Goal: Understand process/instructions: Learn about a topic

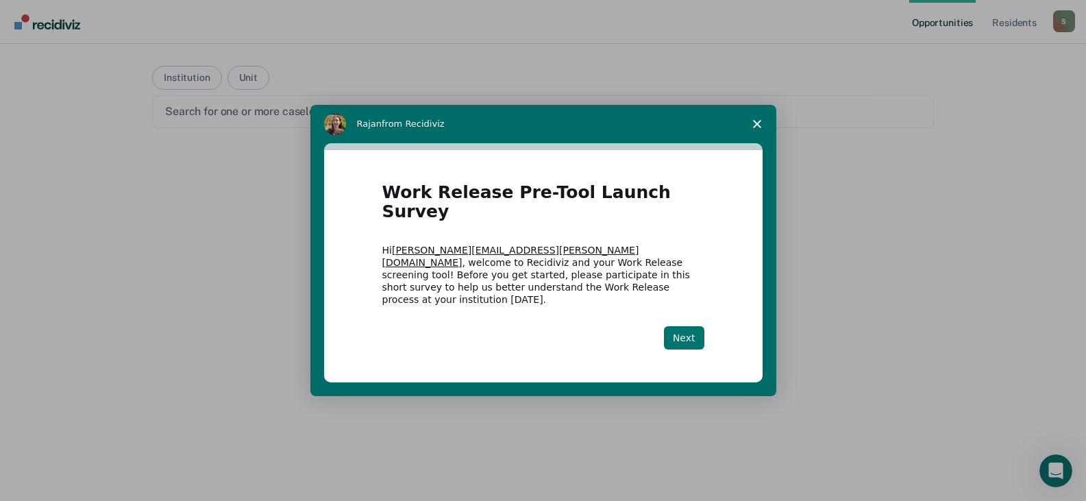
click at [685, 326] on button "Next" at bounding box center [684, 337] width 40 height 23
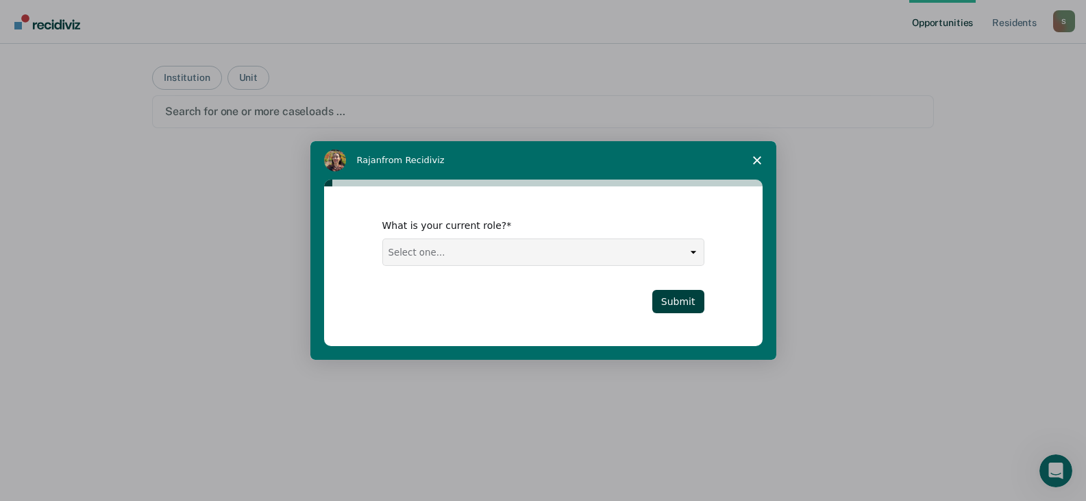
click at [697, 245] on select "Select one... Case Manager FUM Assistant [PERSON_NAME] [PERSON_NAME]" at bounding box center [543, 252] width 321 height 26
select select "Case Manager"
click at [383, 239] on select "Select one... Case Manager FUM Assistant [PERSON_NAME] [PERSON_NAME]" at bounding box center [543, 252] width 321 height 26
click at [671, 309] on button "Submit" at bounding box center [678, 301] width 52 height 23
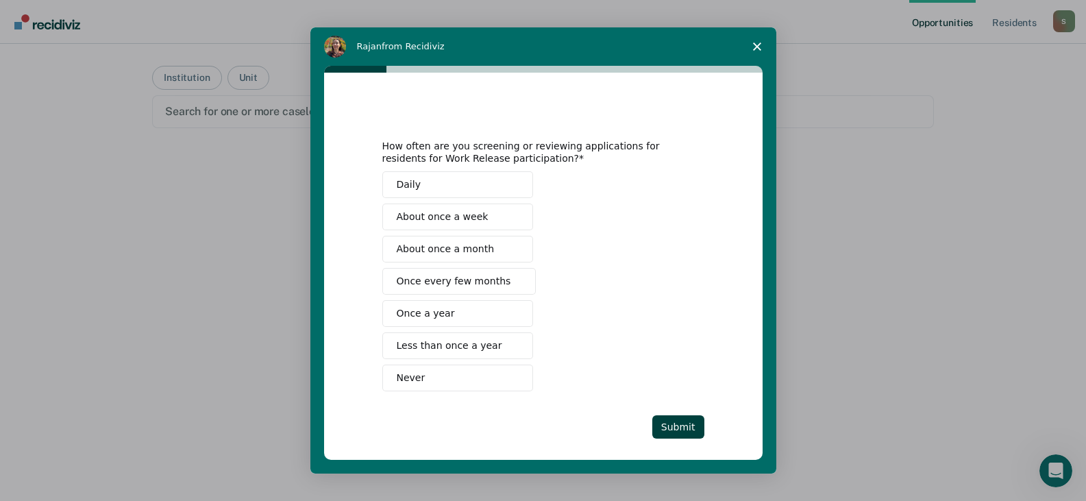
click at [441, 346] on span "Less than once a year" at bounding box center [450, 346] width 106 height 14
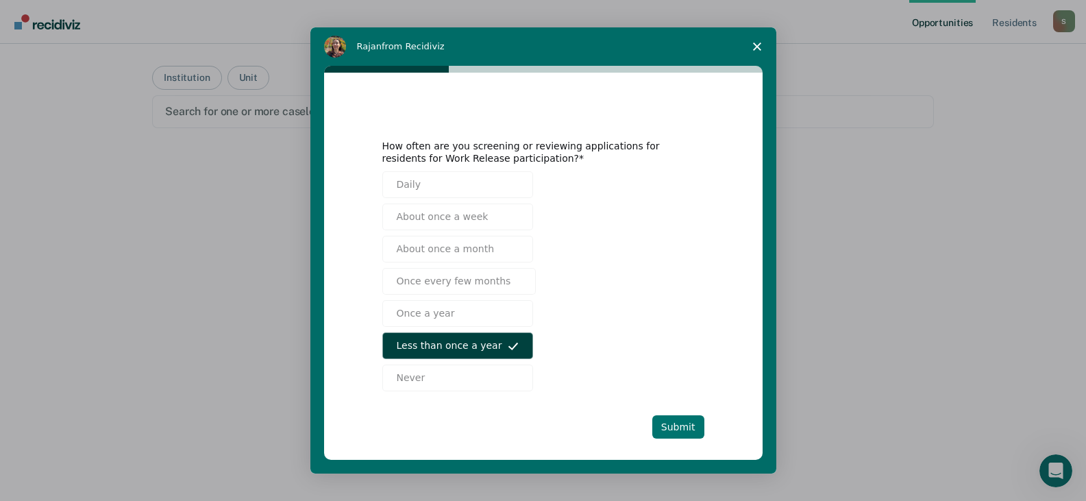
click at [672, 428] on button "Submit" at bounding box center [678, 426] width 52 height 23
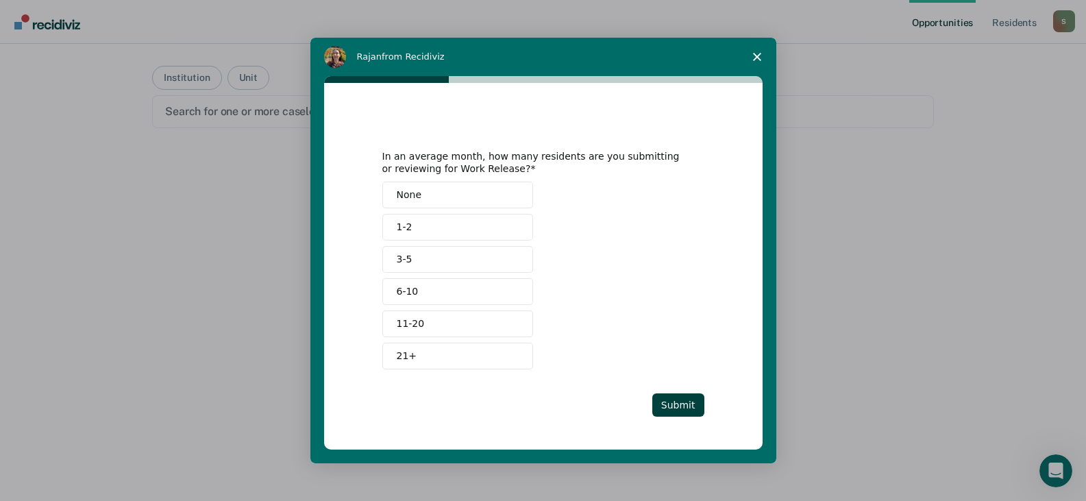
click at [415, 193] on span "None" at bounding box center [409, 195] width 25 height 14
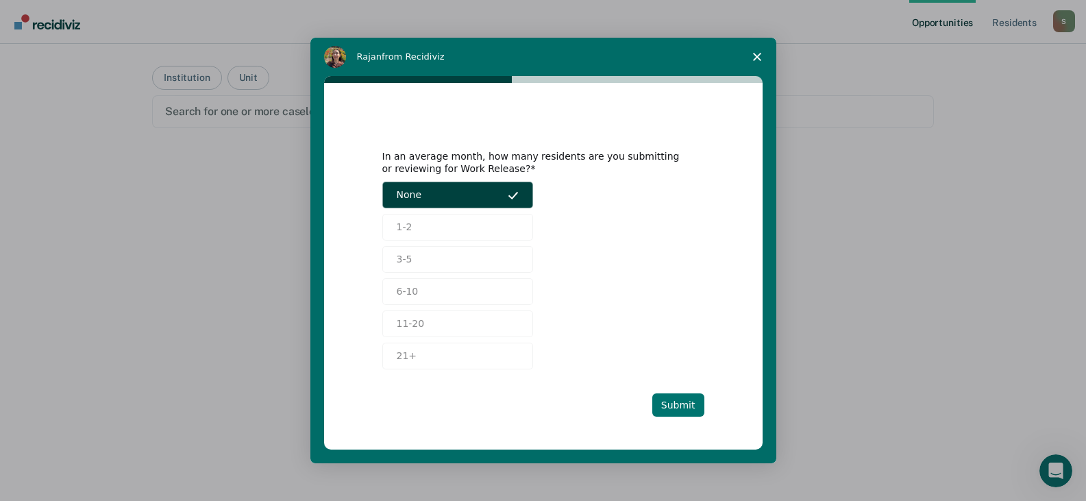
click at [687, 408] on button "Submit" at bounding box center [678, 404] width 52 height 23
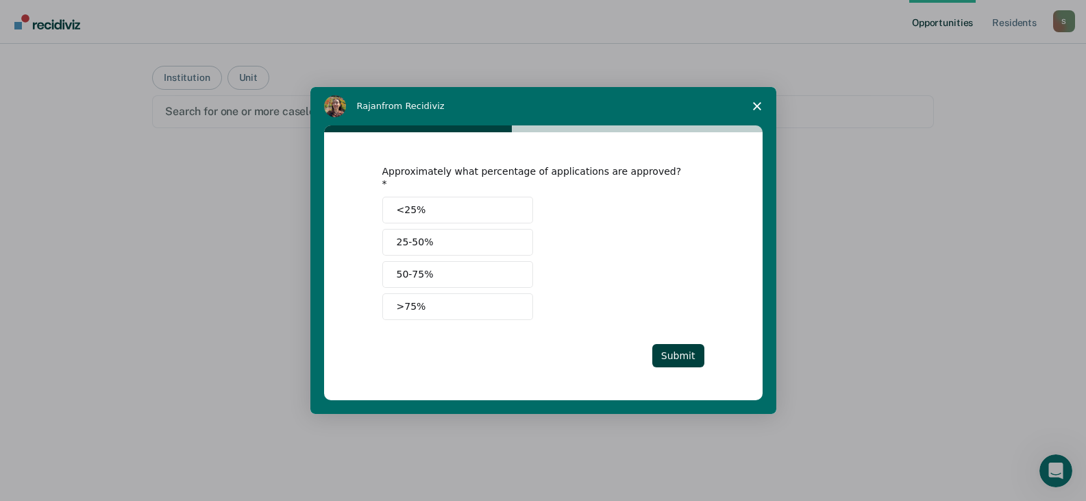
click at [441, 206] on button "<25%" at bounding box center [457, 210] width 151 height 27
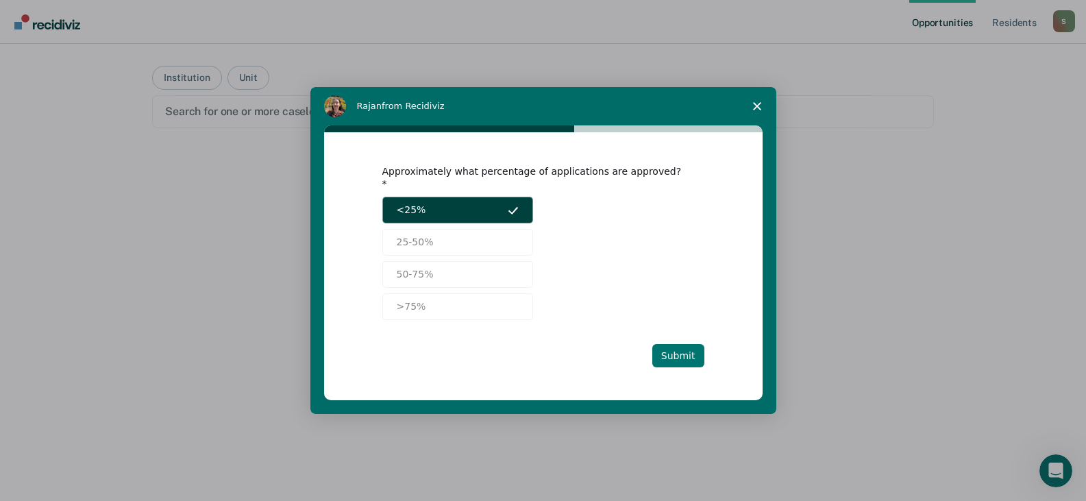
click at [681, 352] on button "Submit" at bounding box center [678, 355] width 52 height 23
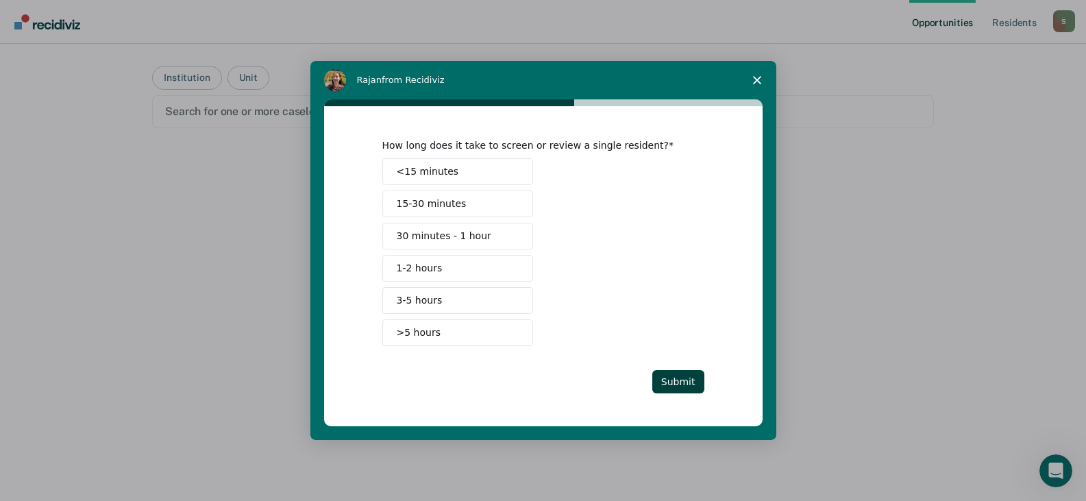
drag, startPoint x: 472, startPoint y: 177, endPoint x: 474, endPoint y: 169, distance: 7.7
click at [471, 174] on button "<15 minutes" at bounding box center [457, 171] width 151 height 27
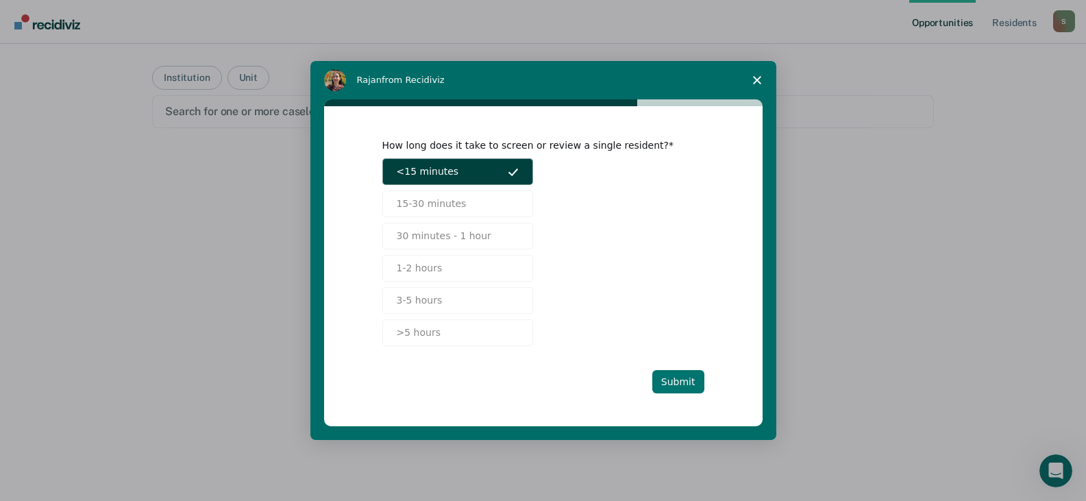
drag, startPoint x: 678, startPoint y: 388, endPoint x: 686, endPoint y: 372, distance: 17.8
click at [680, 388] on button "Submit" at bounding box center [678, 381] width 52 height 23
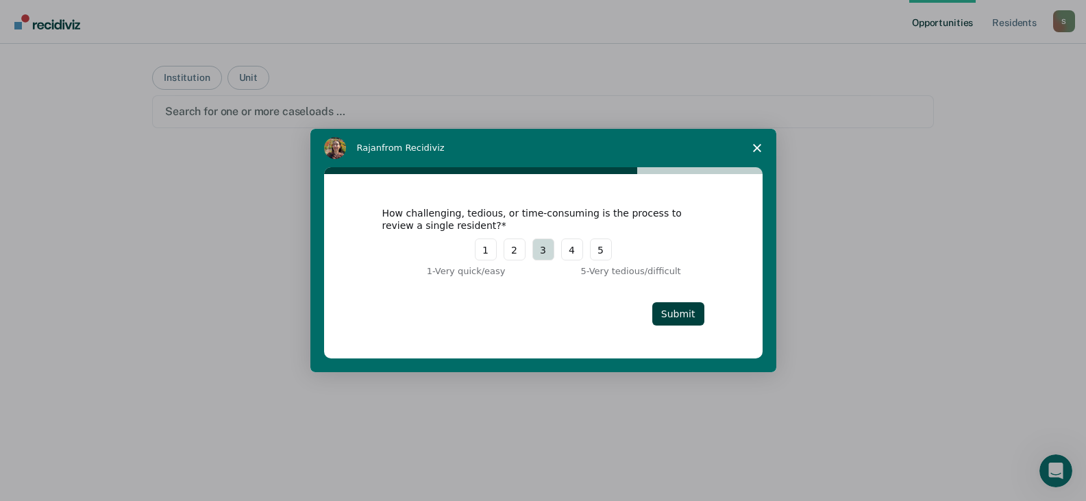
click at [539, 253] on button "3" at bounding box center [543, 249] width 22 height 22
click at [691, 312] on button "Submit" at bounding box center [678, 313] width 52 height 23
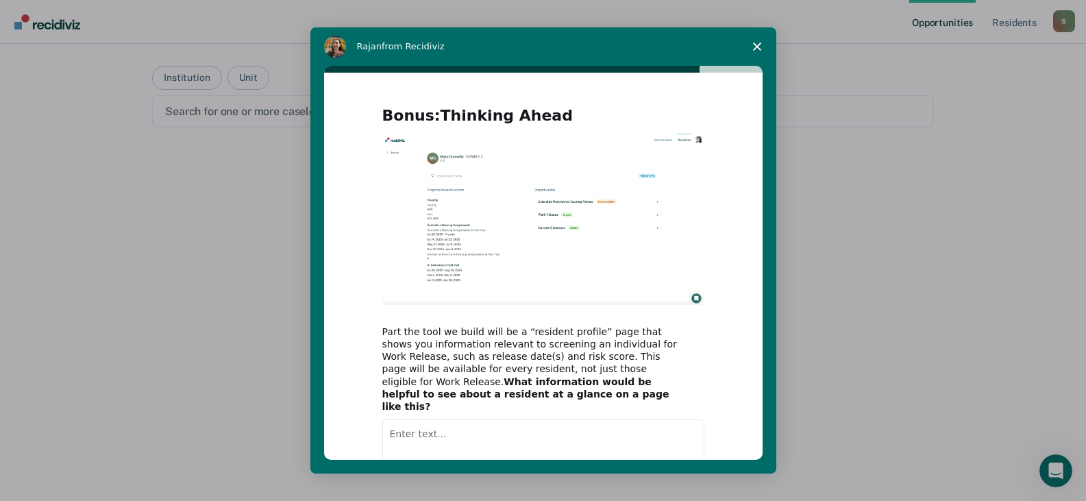
scroll to position [84, 0]
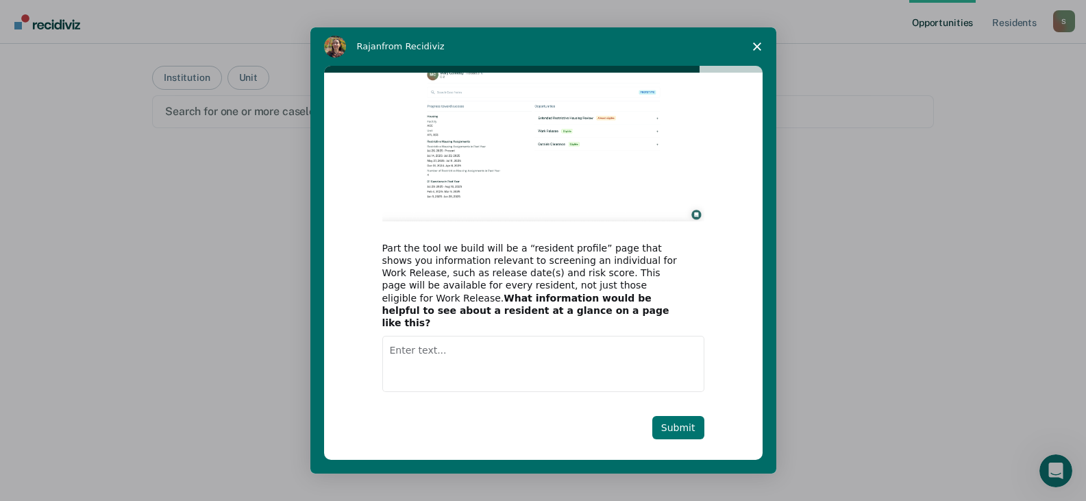
click at [683, 416] on button "Submit" at bounding box center [678, 427] width 52 height 23
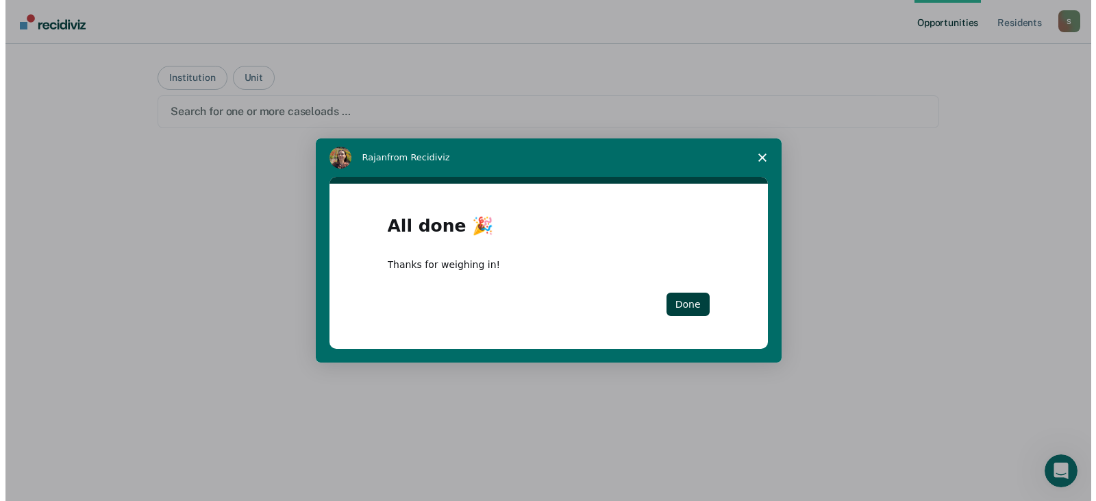
scroll to position [0, 0]
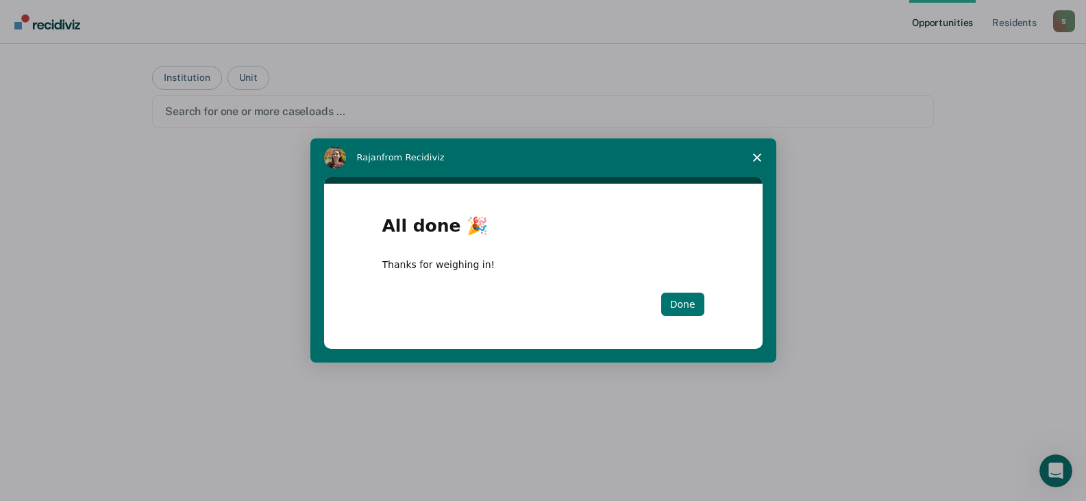
click at [689, 302] on button "Done" at bounding box center [682, 304] width 43 height 23
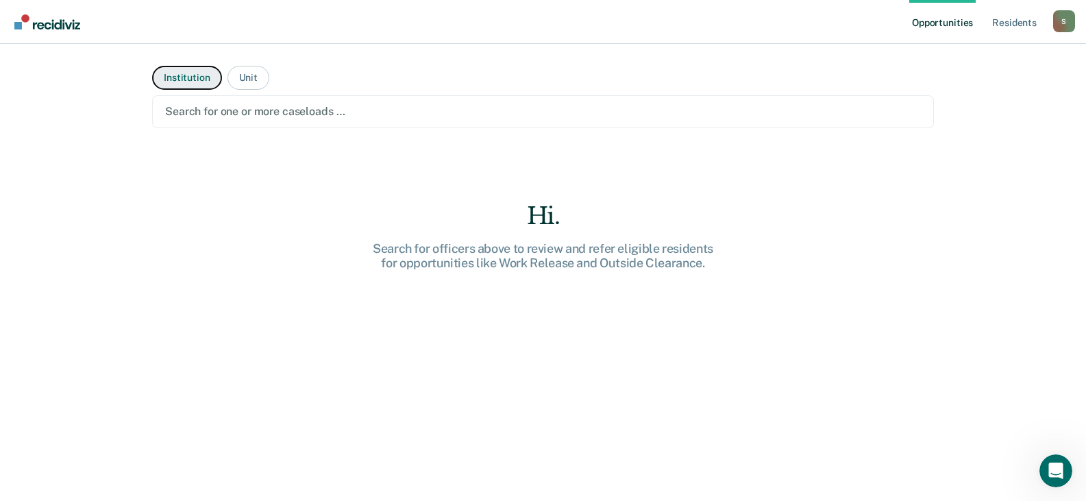
click at [185, 73] on button "Institution" at bounding box center [186, 78] width 69 height 24
click at [180, 79] on button "Institution" at bounding box center [186, 78] width 69 height 24
drag, startPoint x: 259, startPoint y: 197, endPoint x: 268, endPoint y: 197, distance: 8.9
click at [264, 197] on main "Institution Unit Search for one or more caseloads … Hi. Search for officers abo…" at bounding box center [543, 256] width 815 height 424
click at [243, 71] on button "Unit" at bounding box center [249, 78] width 42 height 24
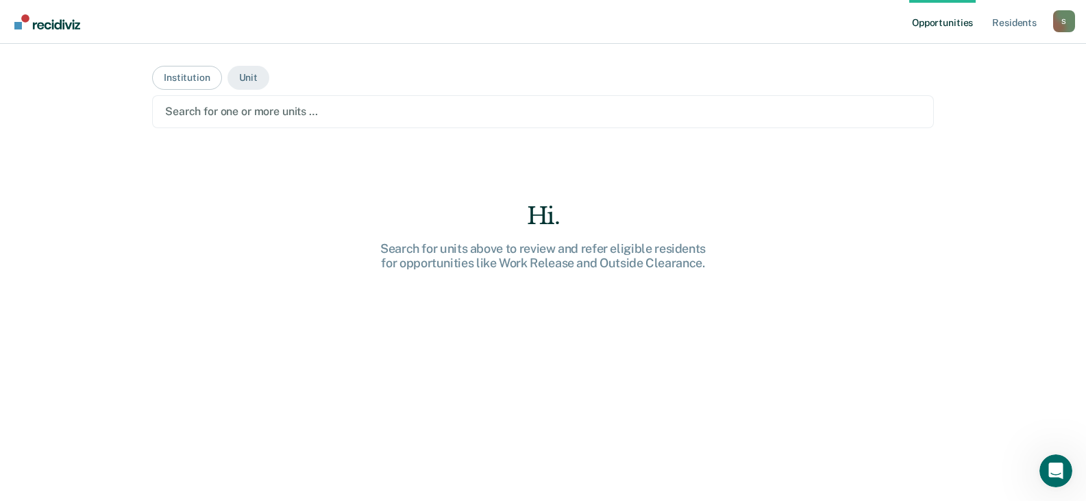
click at [551, 257] on div "Search for units above to review and refer eligible residents for opportunities…" at bounding box center [543, 255] width 439 height 29
drag, startPoint x: 744, startPoint y: 184, endPoint x: 639, endPoint y: 137, distance: 115.6
click at [742, 180] on main "Institution Unit Search for one or more units … Hi. Search for units above to r…" at bounding box center [543, 256] width 815 height 424
click at [173, 74] on button "Institution" at bounding box center [186, 78] width 69 height 24
click at [175, 82] on button "Institution" at bounding box center [186, 78] width 69 height 24
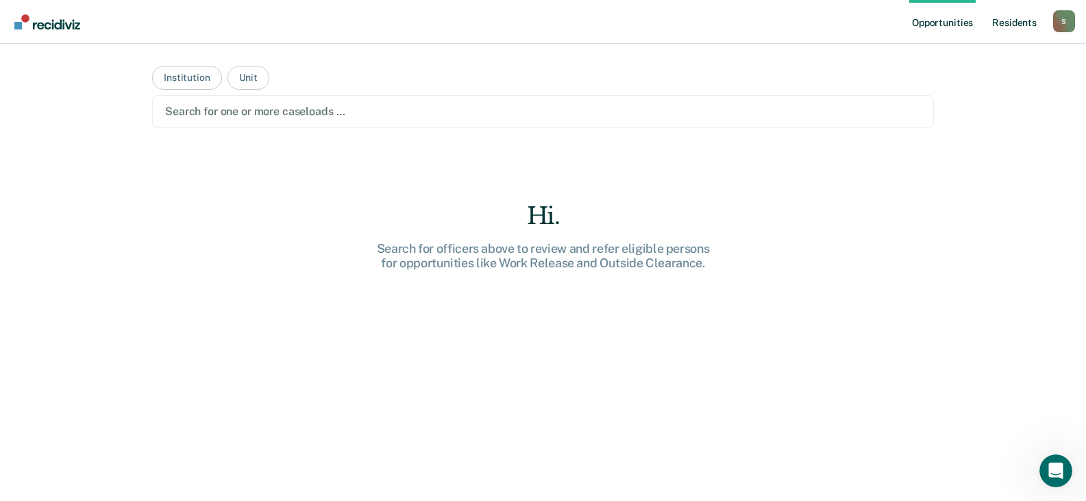
click at [1013, 19] on link "Resident s" at bounding box center [1015, 22] width 50 height 44
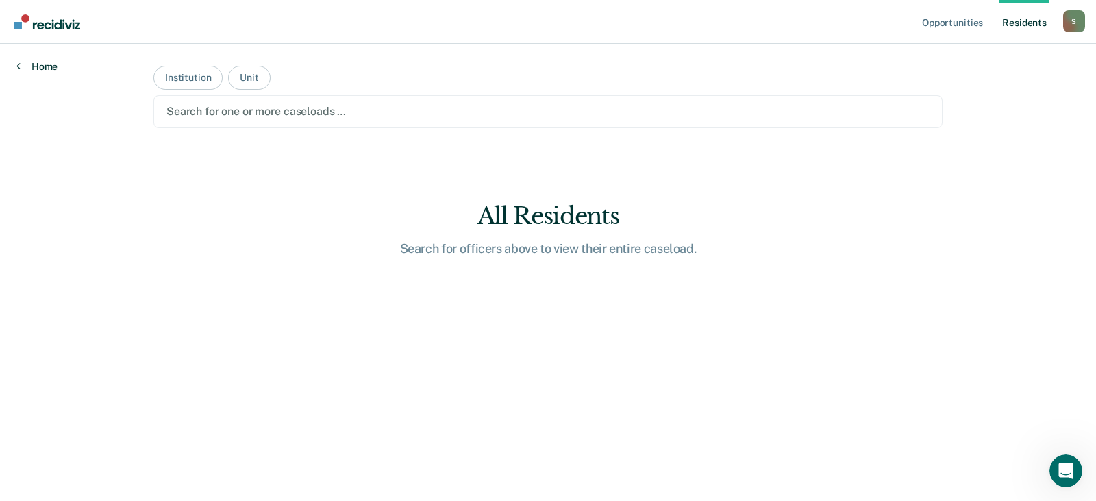
click at [41, 69] on link "Home" at bounding box center [36, 66] width 41 height 12
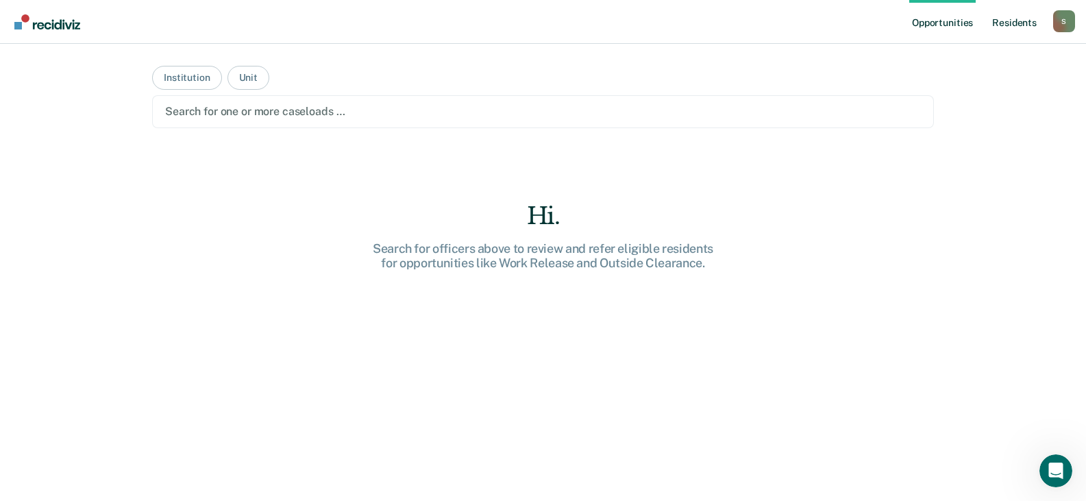
click at [1010, 19] on link "Resident s" at bounding box center [1015, 22] width 50 height 44
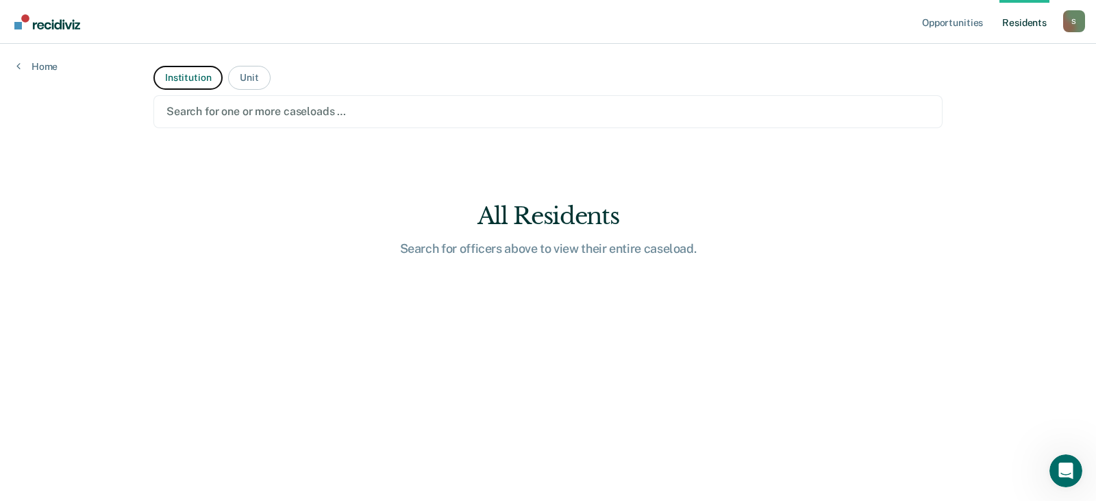
drag, startPoint x: 201, startPoint y: 81, endPoint x: 191, endPoint y: 65, distance: 18.8
click at [197, 77] on button "Institution" at bounding box center [187, 78] width 69 height 24
drag, startPoint x: 550, startPoint y: 256, endPoint x: 563, endPoint y: 256, distance: 12.3
click at [552, 256] on div "Search for institutions above to view their entire caseload." at bounding box center [548, 248] width 439 height 15
click at [564, 247] on div "Search for institutions above to view their entire caseload." at bounding box center [548, 248] width 439 height 15
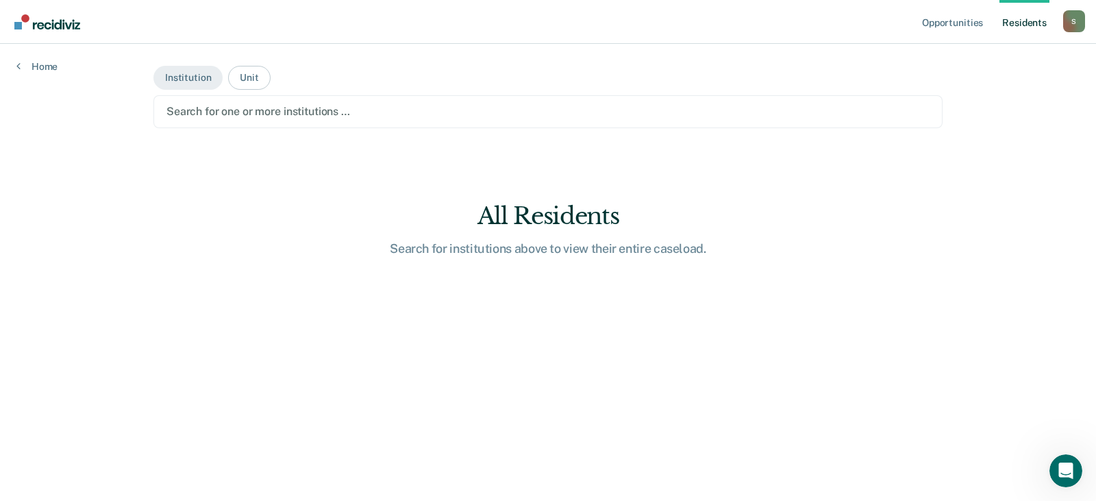
click at [569, 251] on div "Search for institutions above to view their entire caseload." at bounding box center [548, 248] width 439 height 15
click at [254, 81] on button "Unit" at bounding box center [249, 78] width 42 height 24
click at [182, 77] on button "Institution" at bounding box center [187, 78] width 69 height 24
click at [501, 253] on div "Search for institutions above to view their entire caseload." at bounding box center [548, 248] width 439 height 15
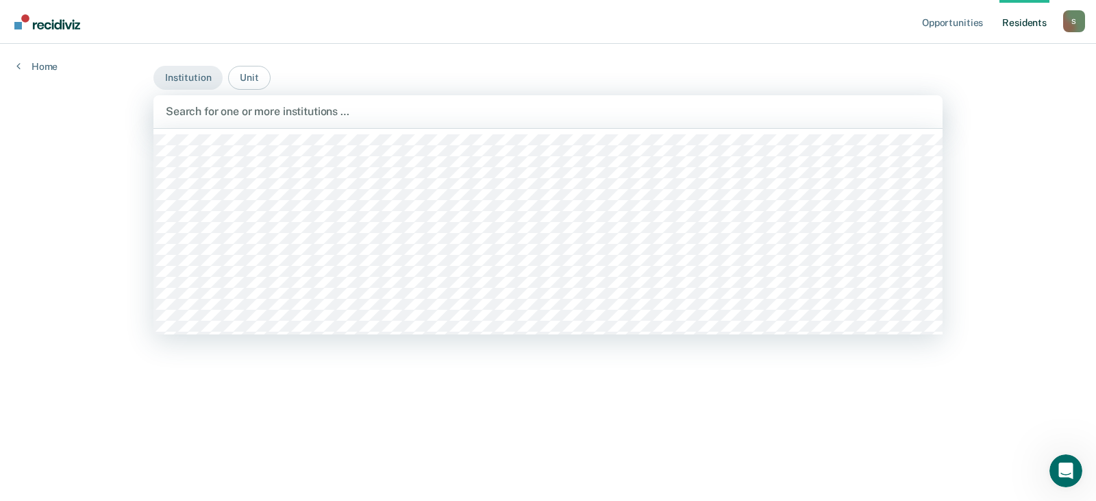
drag, startPoint x: 251, startPoint y: 113, endPoint x: 260, endPoint y: 116, distance: 9.3
click at [257, 114] on div at bounding box center [548, 111] width 765 height 16
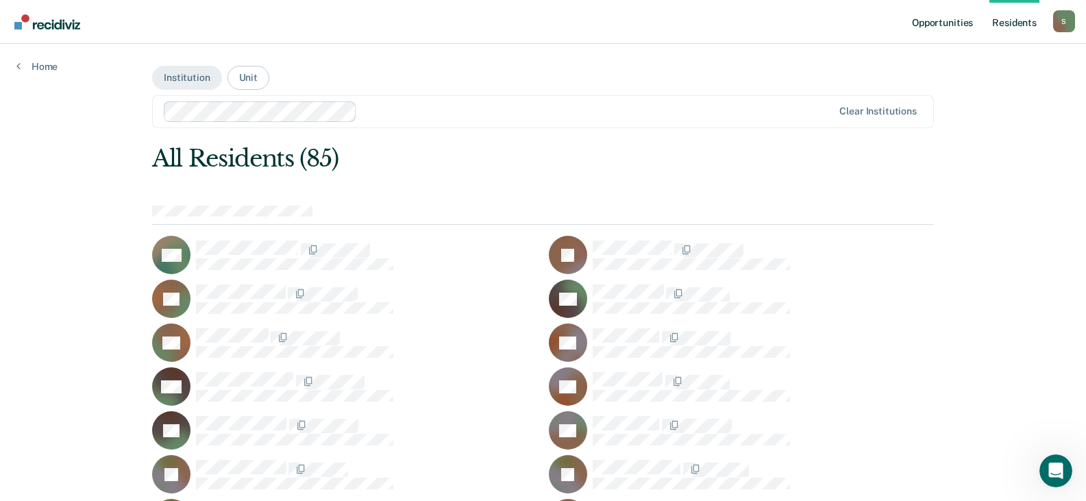
click at [949, 20] on link "Opportunities" at bounding box center [942, 22] width 66 height 44
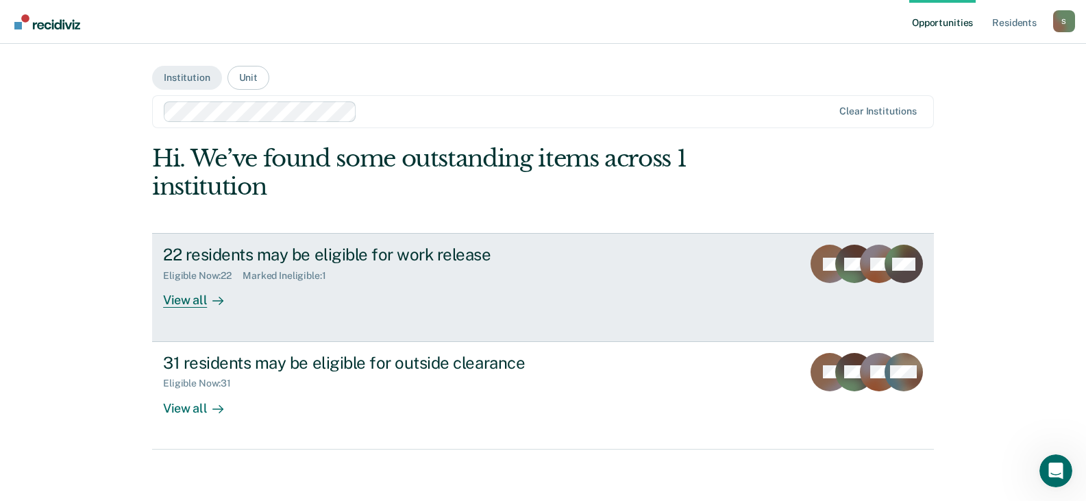
click at [284, 262] on div "22 residents may be eligible for work release" at bounding box center [403, 255] width 481 height 20
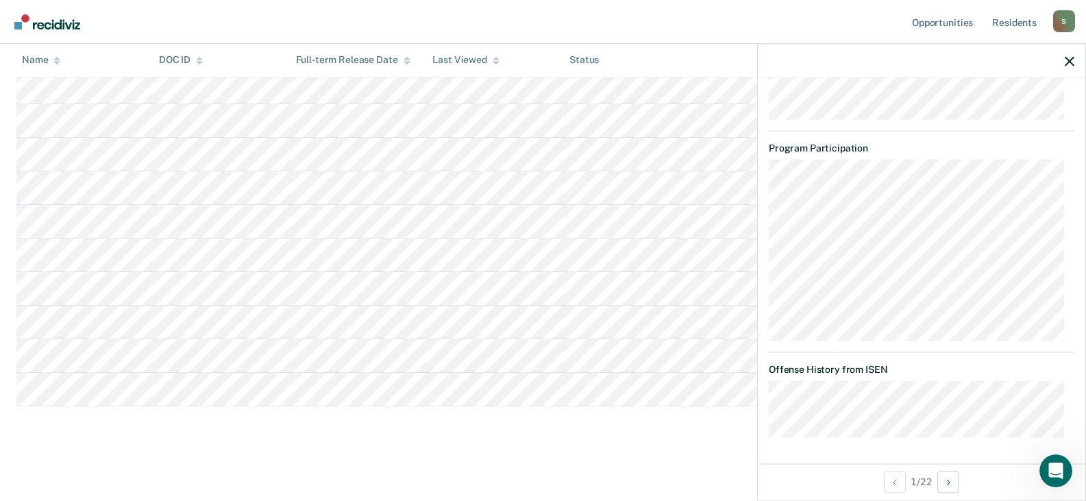
scroll to position [621, 0]
click at [1058, 474] on icon "Open Intercom Messenger" at bounding box center [1054, 469] width 23 height 23
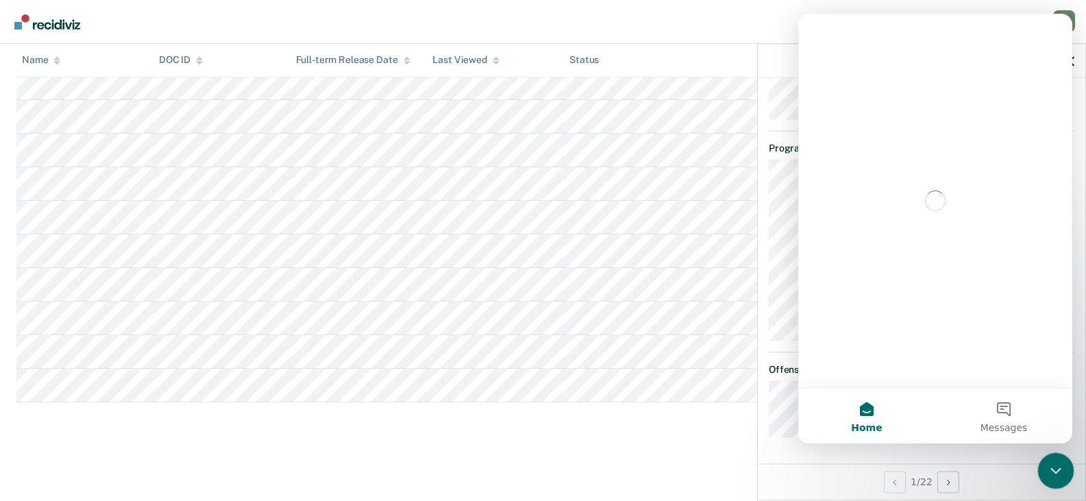
scroll to position [0, 0]
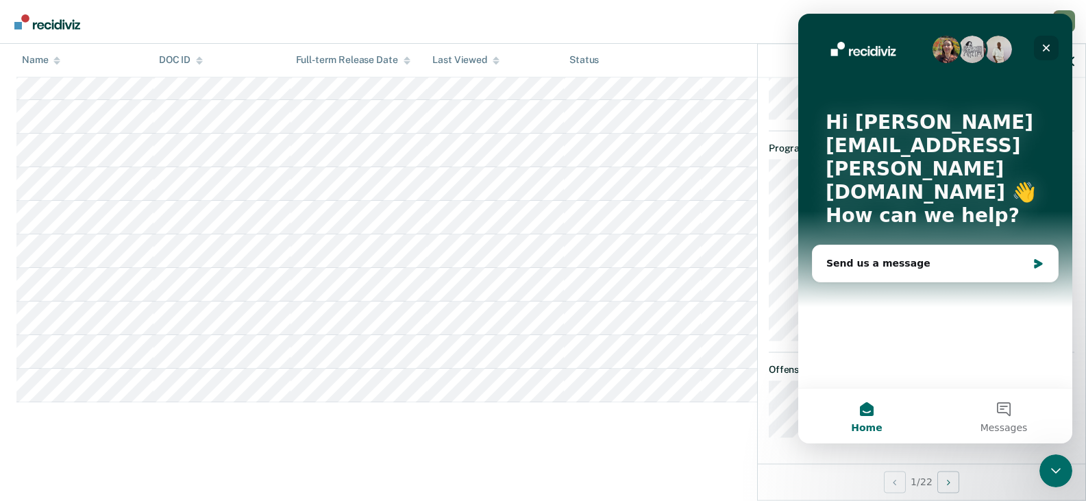
click at [1047, 48] on icon "Close" at bounding box center [1047, 49] width 8 height 8
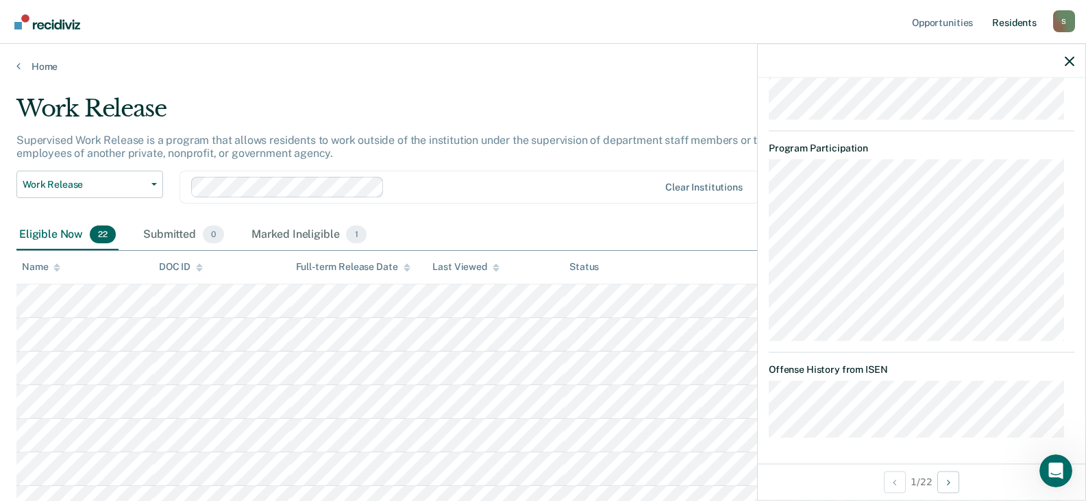
click at [1026, 25] on link "Resident s" at bounding box center [1015, 22] width 50 height 44
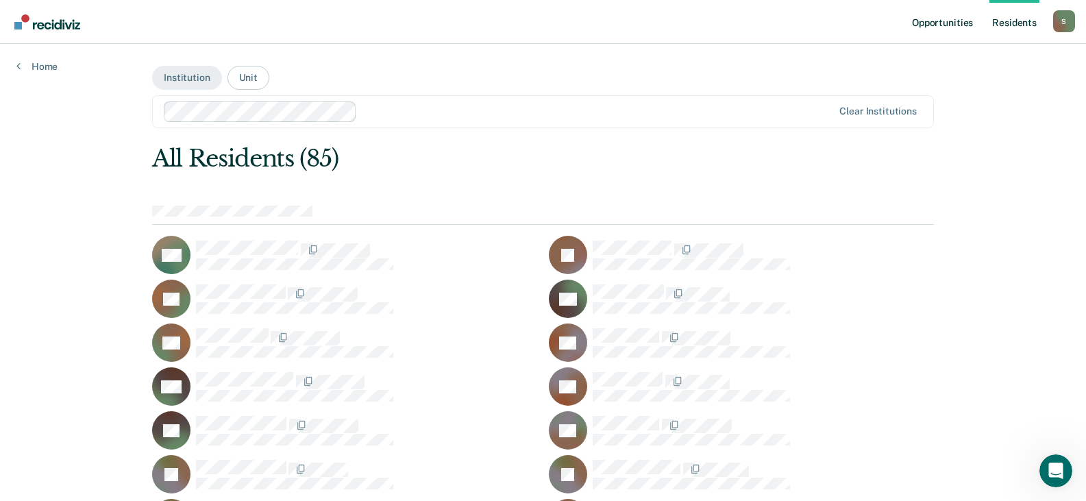
click at [937, 22] on link "Opportunities" at bounding box center [942, 22] width 66 height 44
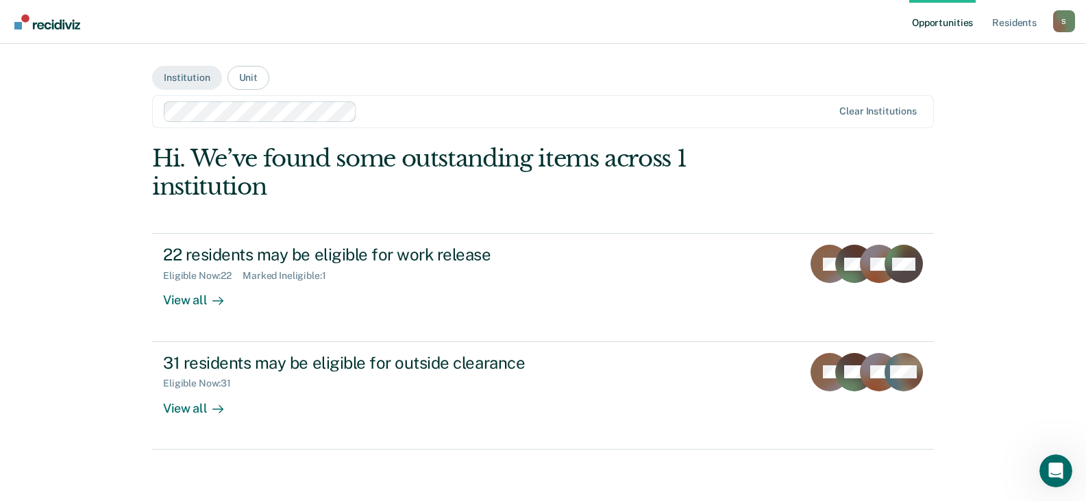
click at [1065, 21] on div "S" at bounding box center [1064, 21] width 22 height 22
click at [986, 69] on link "How it works" at bounding box center [1009, 73] width 110 height 12
click at [409, 183] on div "Hi. We’ve found some outstanding items across 1 institution" at bounding box center [465, 173] width 626 height 56
